Goal: Navigation & Orientation: Find specific page/section

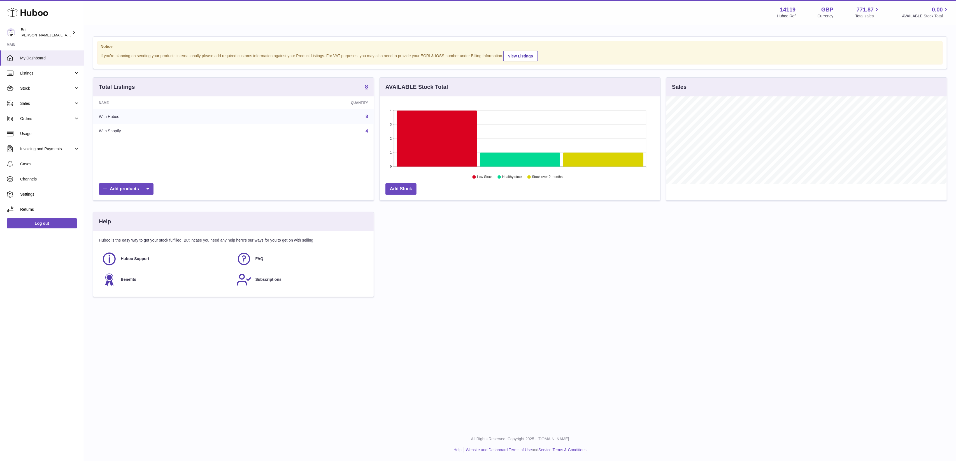
scroll to position [87, 280]
click at [367, 131] on link "4" at bounding box center [366, 131] width 3 height 5
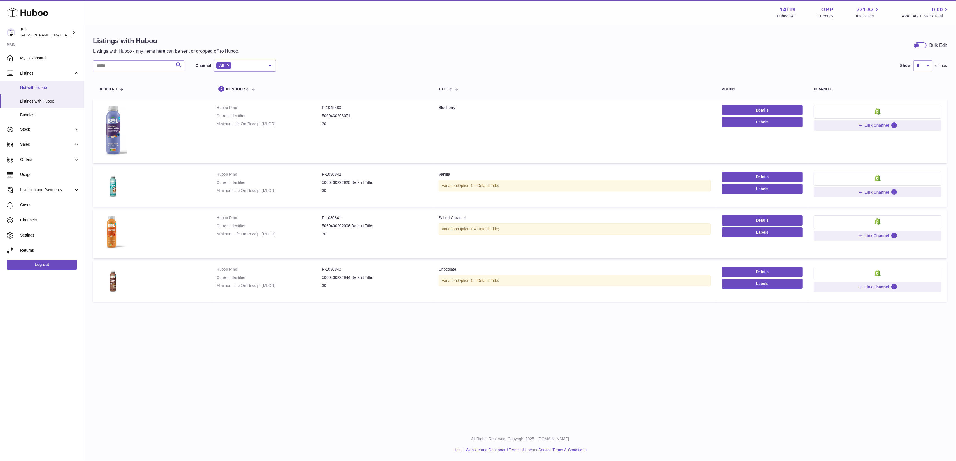
click at [52, 88] on span "Not with Huboo" at bounding box center [49, 87] width 59 height 5
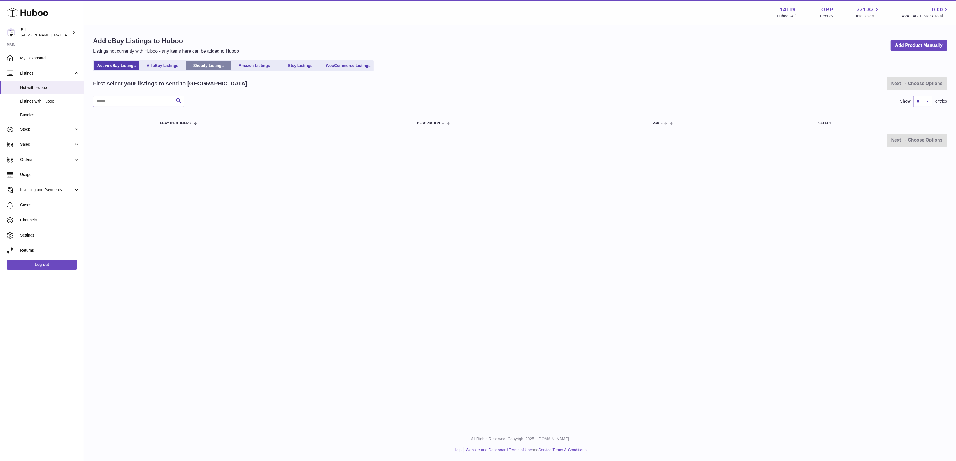
click at [211, 66] on link "Shopify Listings" at bounding box center [208, 65] width 45 height 9
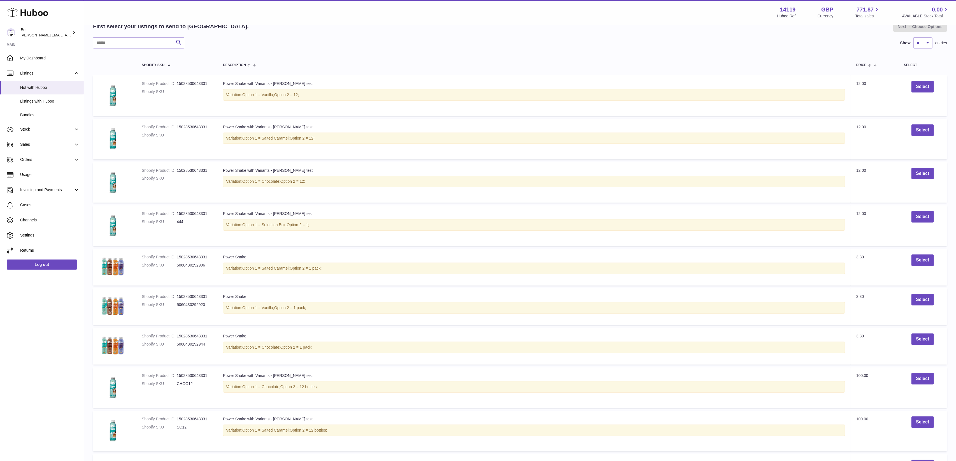
scroll to position [172, 0]
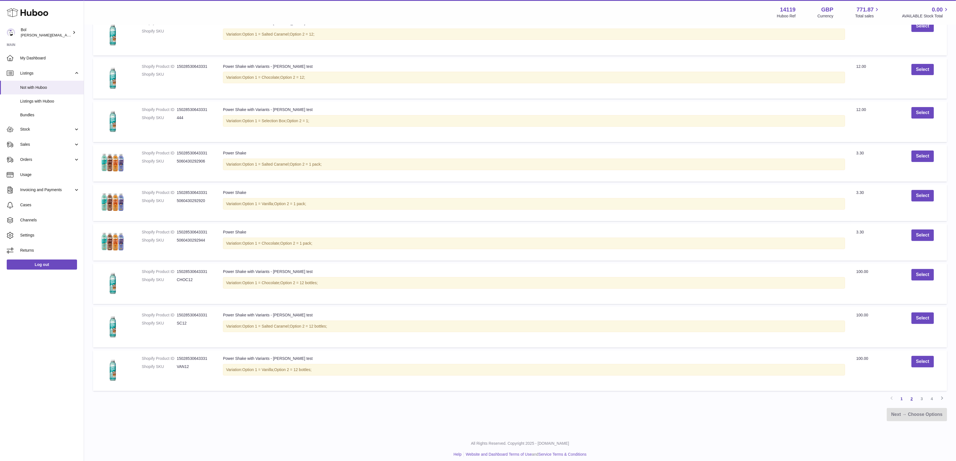
click at [910, 394] on link "2" at bounding box center [911, 398] width 10 height 10
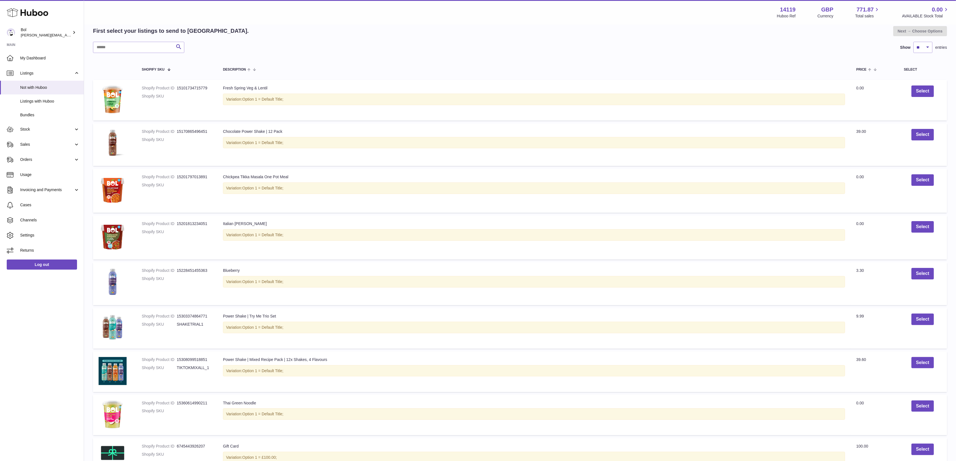
scroll to position [64, 0]
click at [46, 111] on link "Bundles" at bounding box center [42, 115] width 84 height 14
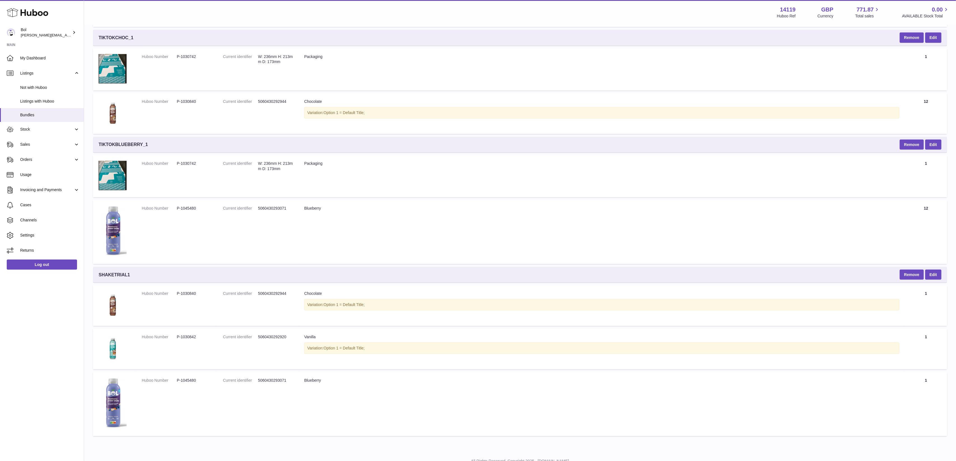
scroll to position [573, 0]
